Goal: Information Seeking & Learning: Learn about a topic

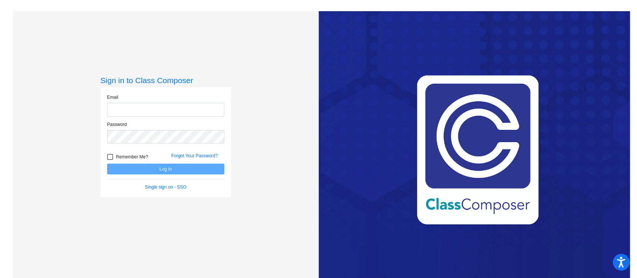
type input "[PERSON_NAME][EMAIL_ADDRESS][PERSON_NAME][DOMAIN_NAME]"
click at [182, 171] on button "Log In" at bounding box center [165, 169] width 117 height 11
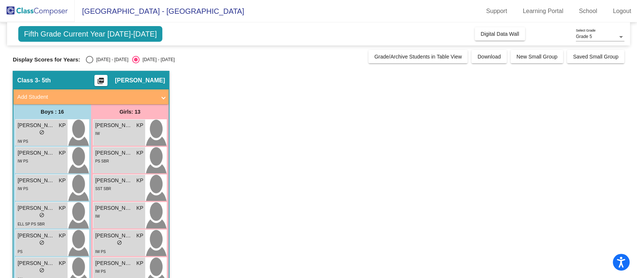
click at [91, 61] on div "Select an option" at bounding box center [89, 59] width 7 height 7
click at [90, 63] on input "[DATE] - [DATE]" at bounding box center [89, 63] width 0 height 0
radio input "true"
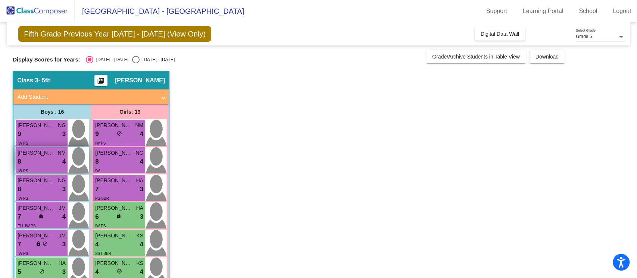
click at [57, 154] on span "NM" at bounding box center [61, 153] width 8 height 8
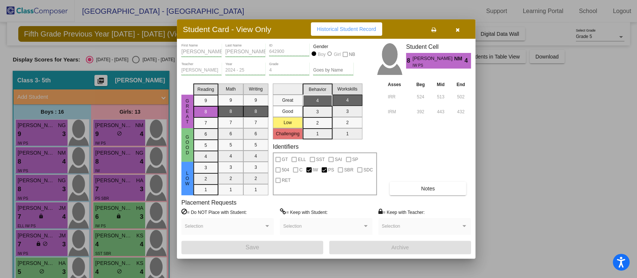
click at [454, 31] on button "button" at bounding box center [458, 28] width 24 height 13
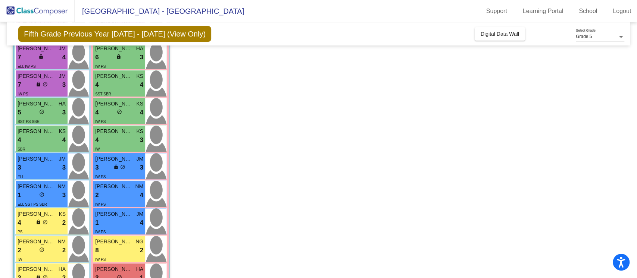
scroll to position [160, 0]
click at [116, 107] on div "4 lock do_not_disturb_alt 4" at bounding box center [119, 112] width 48 height 10
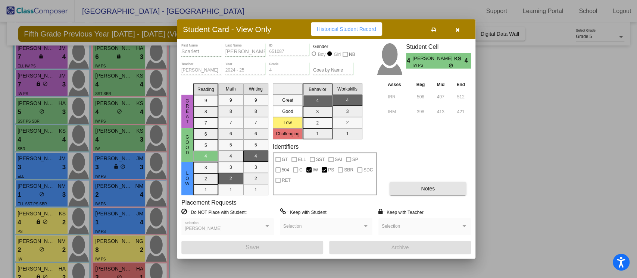
click at [431, 191] on span "Notes" at bounding box center [428, 189] width 14 height 6
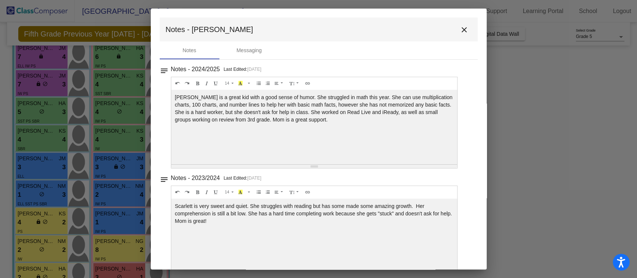
click at [464, 32] on mat-icon "close" at bounding box center [464, 29] width 9 height 9
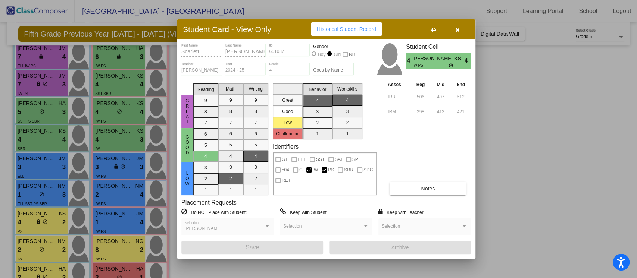
click at [462, 28] on button "button" at bounding box center [458, 28] width 24 height 13
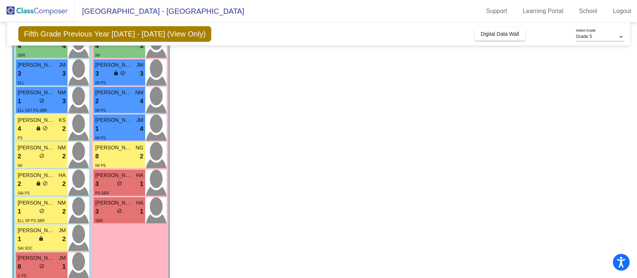
scroll to position [257, 0]
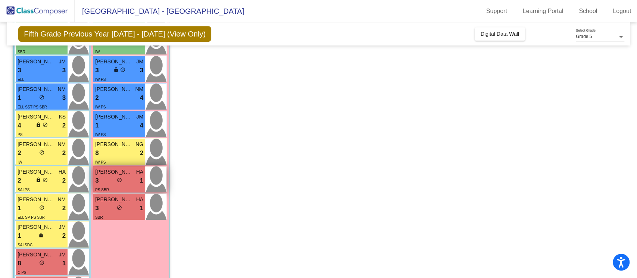
click at [112, 178] on div "3 lock do_not_disturb_alt 1" at bounding box center [119, 181] width 48 height 10
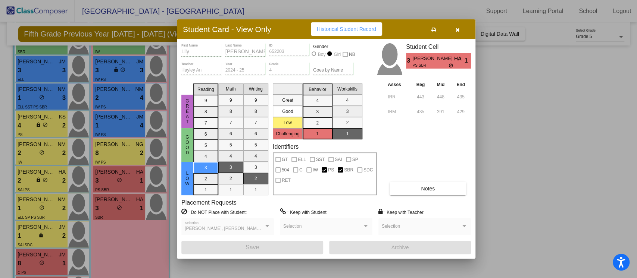
click at [409, 185] on button "Notes" at bounding box center [428, 188] width 77 height 13
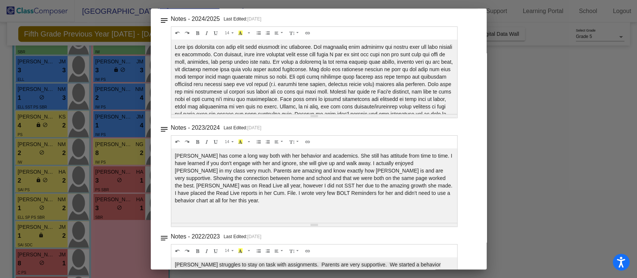
scroll to position [0, 0]
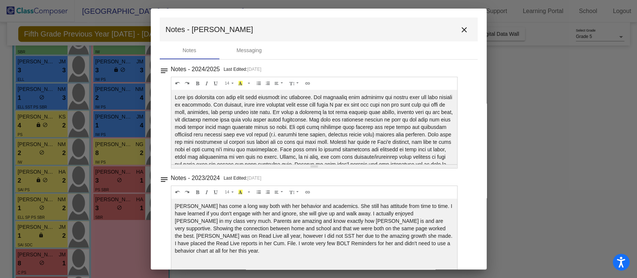
click at [460, 30] on mat-icon "close" at bounding box center [464, 29] width 9 height 9
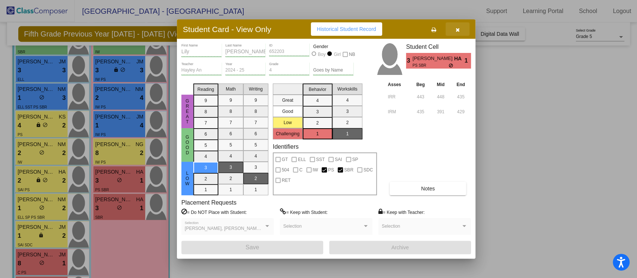
click at [463, 29] on button "button" at bounding box center [458, 28] width 24 height 13
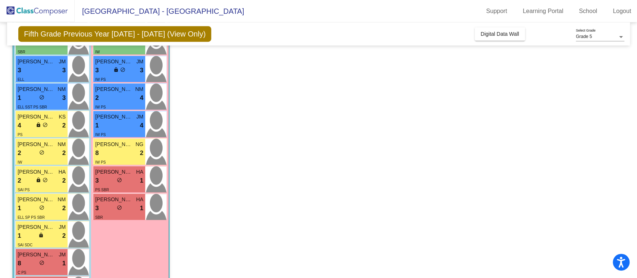
click at [278, 160] on app-classroom "Class 3 - 5th picture_as_pdf [PERSON_NAME] Add Student First Name Last Name Stu…" at bounding box center [319, 65] width 612 height 502
click at [122, 155] on div "8 lock do_not_disturb_alt 2" at bounding box center [119, 154] width 48 height 10
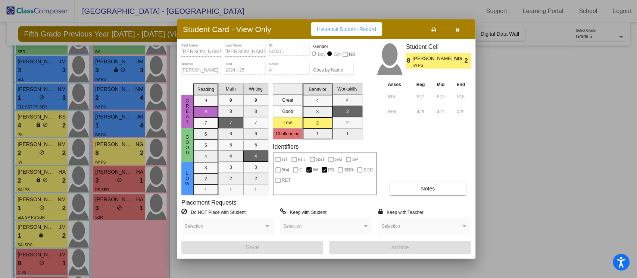
click at [461, 31] on button "button" at bounding box center [458, 28] width 24 height 13
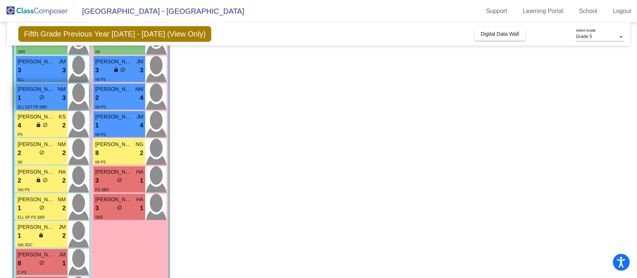
click at [51, 91] on span "[PERSON_NAME]" at bounding box center [36, 89] width 37 height 8
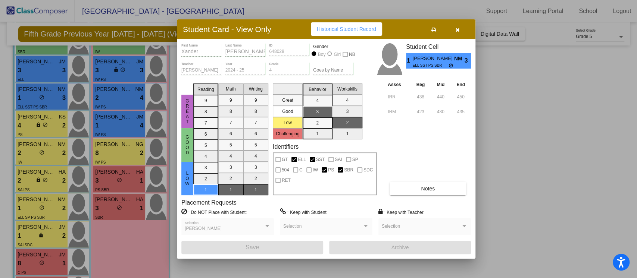
click at [454, 27] on button "button" at bounding box center [458, 28] width 24 height 13
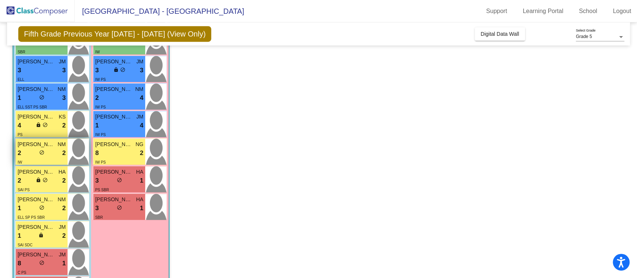
click at [51, 154] on div "2 lock do_not_disturb_alt 2" at bounding box center [42, 154] width 48 height 10
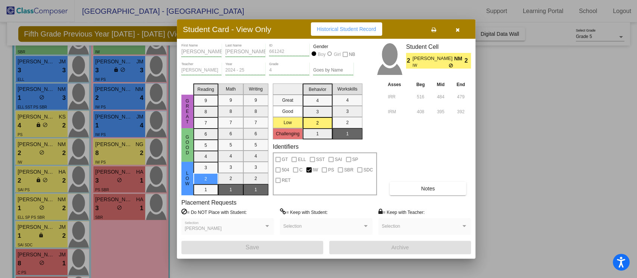
click at [458, 27] on icon "button" at bounding box center [458, 29] width 4 height 5
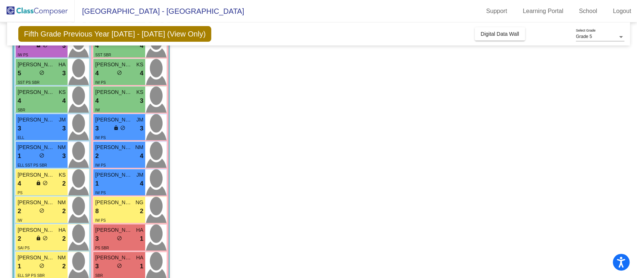
scroll to position [199, 0]
click at [49, 127] on div "3 lock do_not_disturb_alt 3" at bounding box center [42, 129] width 48 height 10
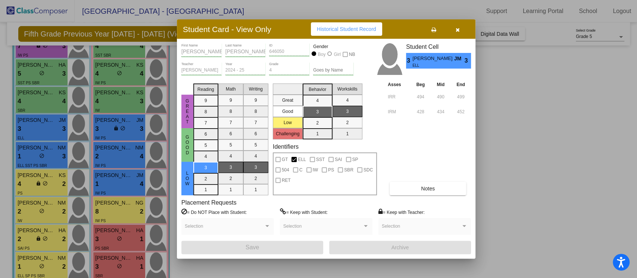
click at [464, 37] on div "Student Card - View Only Historical Student Record" at bounding box center [326, 28] width 299 height 19
click at [463, 31] on button "button" at bounding box center [458, 28] width 24 height 13
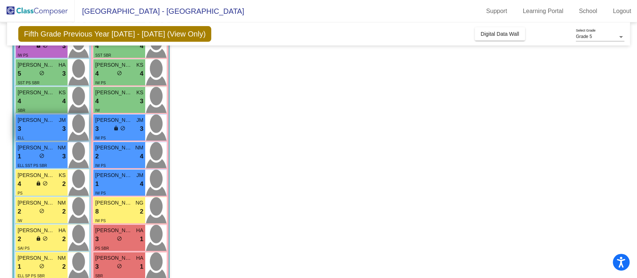
scroll to position [295, 0]
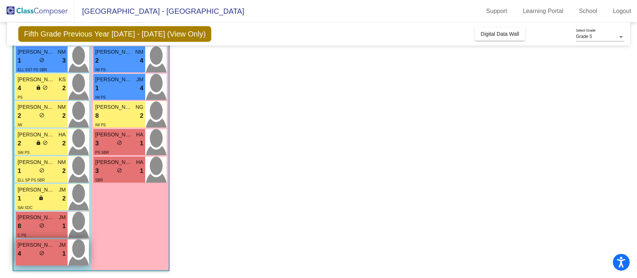
click at [47, 249] on div "4 lock do_not_disturb_alt 1" at bounding box center [42, 254] width 48 height 10
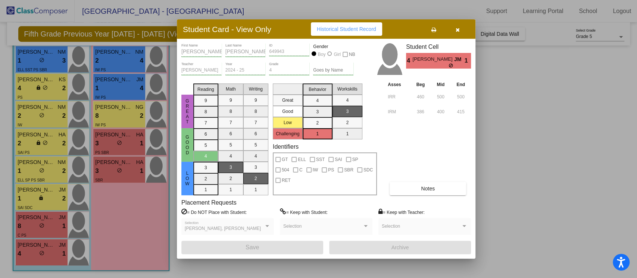
click at [459, 33] on button "button" at bounding box center [458, 28] width 24 height 13
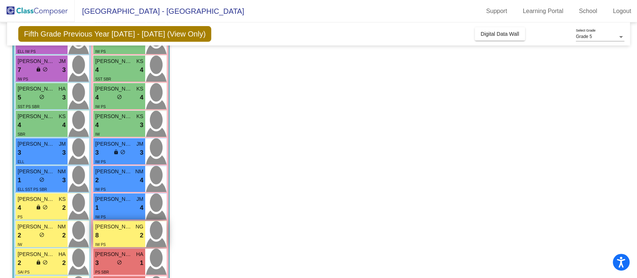
scroll to position [174, 0]
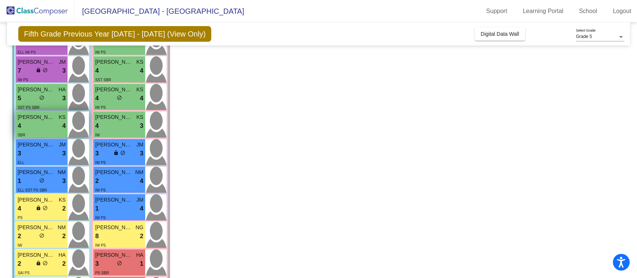
click at [35, 119] on span "[PERSON_NAME]" at bounding box center [36, 117] width 37 height 8
